Goal: Check status: Check status

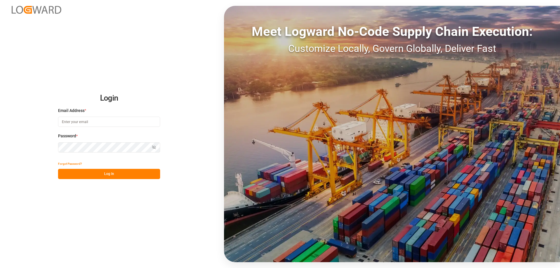
type input "mara-lynn.tan@leschaco.com"
click at [113, 175] on button "Log In" at bounding box center [109, 174] width 102 height 10
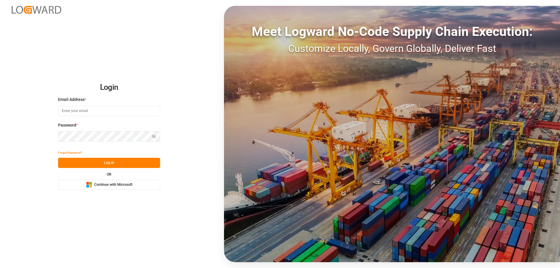
type input "[PERSON_NAME][EMAIL_ADDRESS][DOMAIN_NAME]"
click at [114, 168] on button "Log In" at bounding box center [109, 163] width 102 height 10
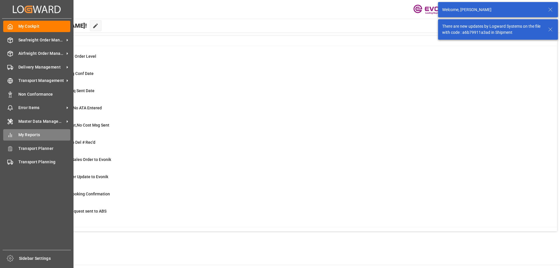
click at [26, 138] on span "My Reports" at bounding box center [44, 135] width 52 height 6
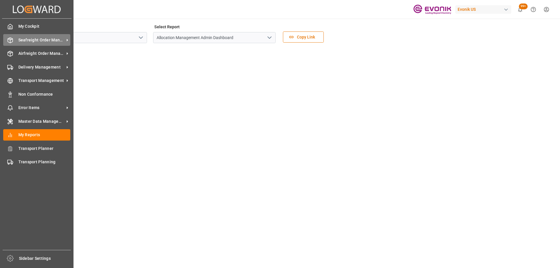
click at [10, 39] on line at bounding box center [10, 38] width 2 height 1
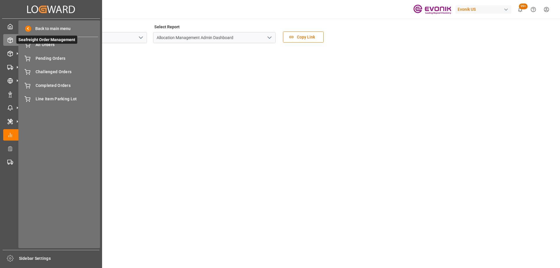
click at [46, 41] on span "Seafreight Order Management" at bounding box center [46, 40] width 61 height 8
click at [51, 45] on span "All Orders" at bounding box center [67, 45] width 63 height 6
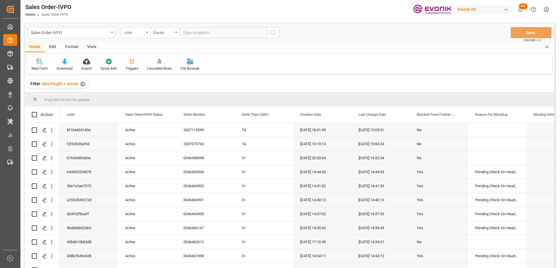
click at [137, 32] on div "code" at bounding box center [134, 32] width 20 height 7
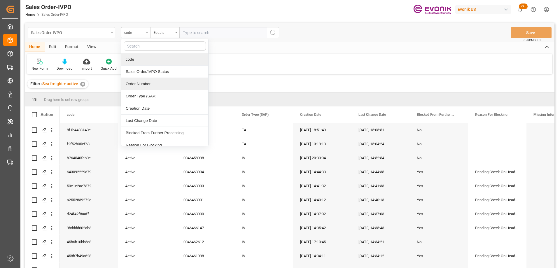
click at [144, 83] on div "Order Number" at bounding box center [164, 84] width 87 height 12
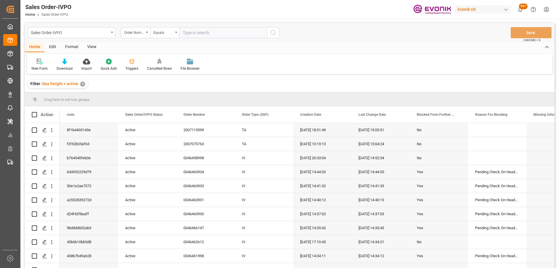
click at [204, 32] on input "text" at bounding box center [223, 32] width 88 height 11
paste input "2007109677"
type input "2007109677"
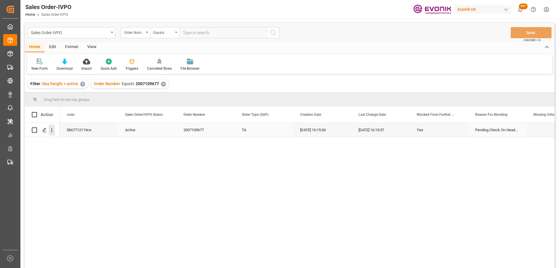
click at [54, 128] on icon "open menu" at bounding box center [52, 130] width 6 height 6
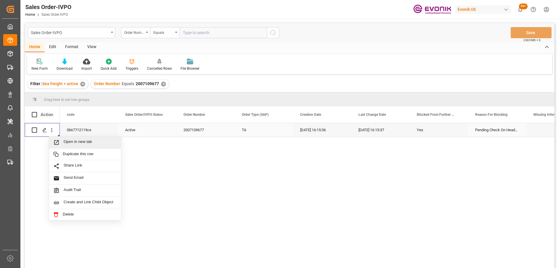
click at [64, 144] on span "Open in new tab" at bounding box center [90, 142] width 53 height 6
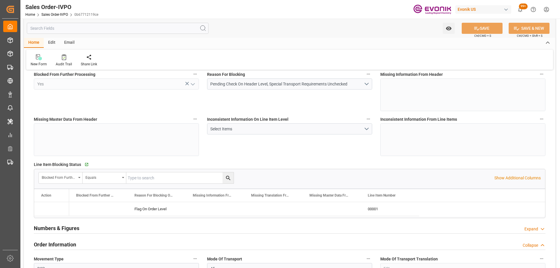
type input "AUFRE"
type input "0"
type input "1"
type input "15504"
type input "[DATE] 16:15"
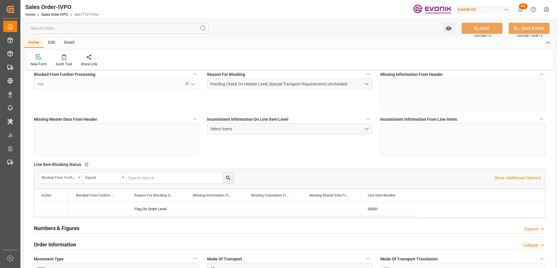
type input "[DATE] 16:15"
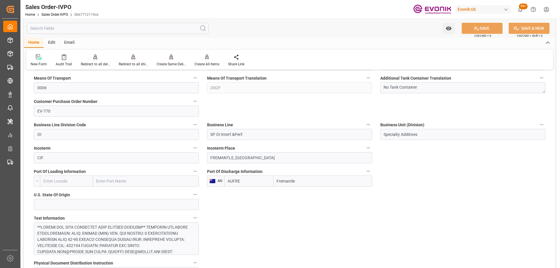
scroll to position [381, 0]
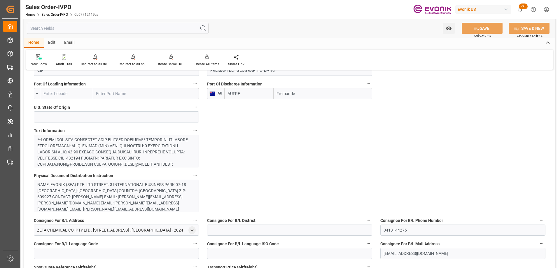
click at [117, 151] on div at bounding box center [114, 238] width 154 height 202
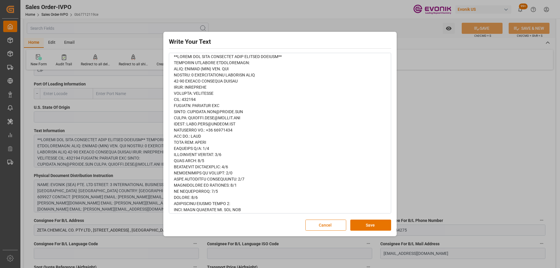
scroll to position [0, 0]
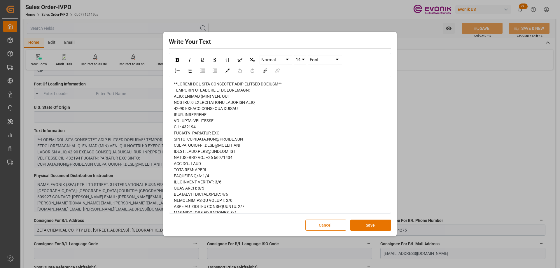
click at [314, 222] on button "Cancel" at bounding box center [325, 225] width 41 height 11
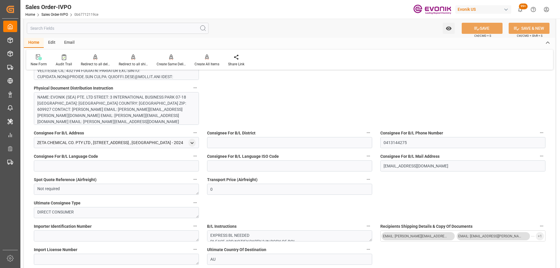
scroll to position [556, 0]
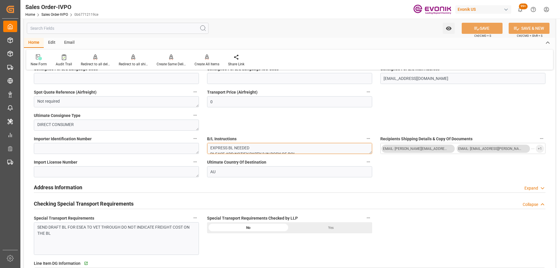
click at [277, 147] on textarea "EXPRESS BL NEEDED PLEASE ADD NOTIFY PARTY 2 IN BODY OF BOL PLEASE NOTE SHIPPING…" at bounding box center [289, 148] width 165 height 11
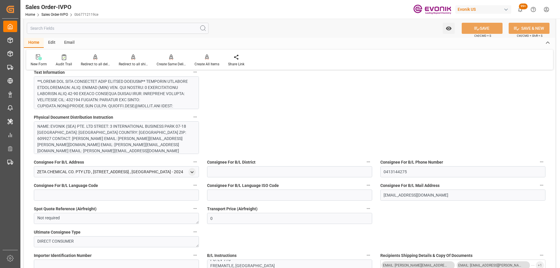
click at [92, 141] on div "NAME: EVONIK (SEA) PTE. LTD STREET: 3 INTERNATIONAL BUSINESS PARK 07-18 NORDIC …" at bounding box center [114, 150] width 154 height 55
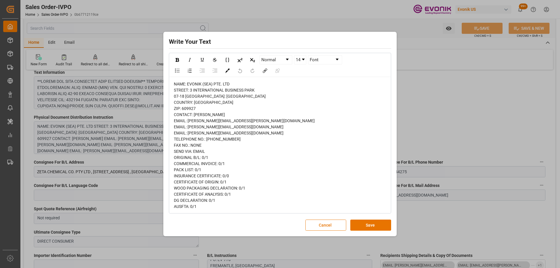
scroll to position [7, 0]
click at [320, 224] on button "Cancel" at bounding box center [325, 225] width 41 height 11
